Goal: Transaction & Acquisition: Download file/media

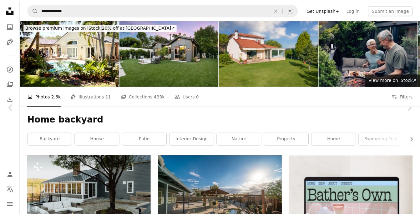
scroll to position [1976, 0]
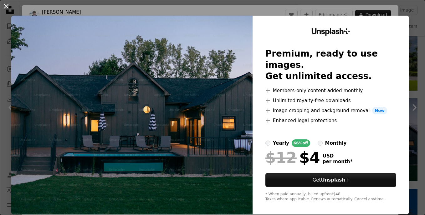
click at [10, 9] on button "An X shape" at bounding box center [7, 7] width 8 height 8
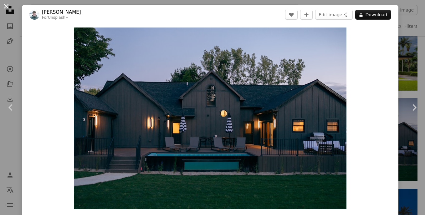
click at [8, 5] on button "An X shape" at bounding box center [7, 7] width 8 height 8
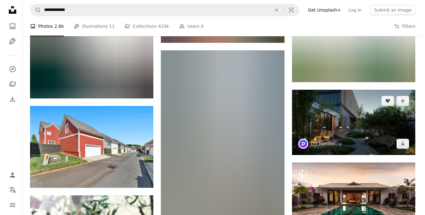
scroll to position [6759, 0]
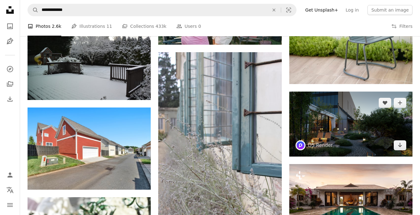
click at [355, 130] on img at bounding box center [350, 124] width 123 height 65
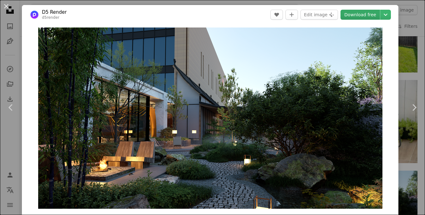
click at [353, 15] on link "Download free" at bounding box center [359, 15] width 39 height 10
